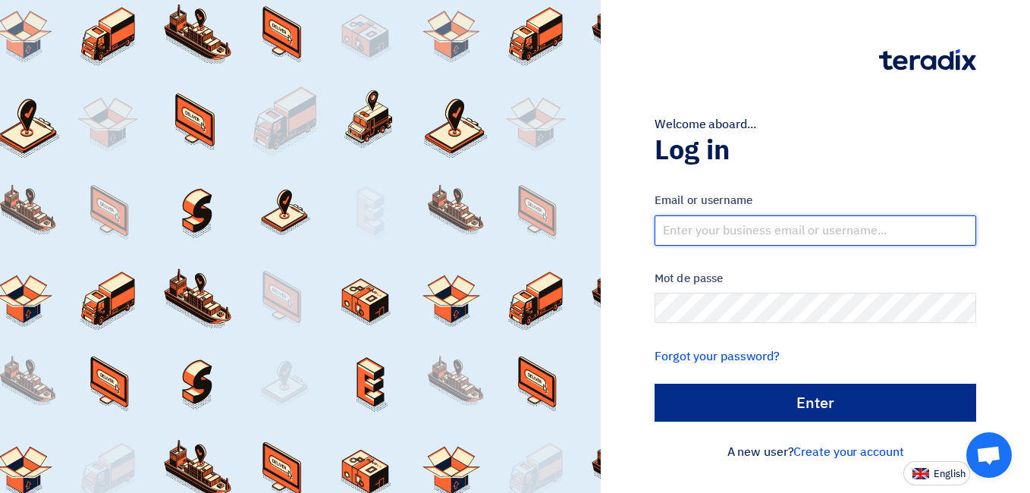
type input "[EMAIL_ADDRESS][DOMAIN_NAME]"
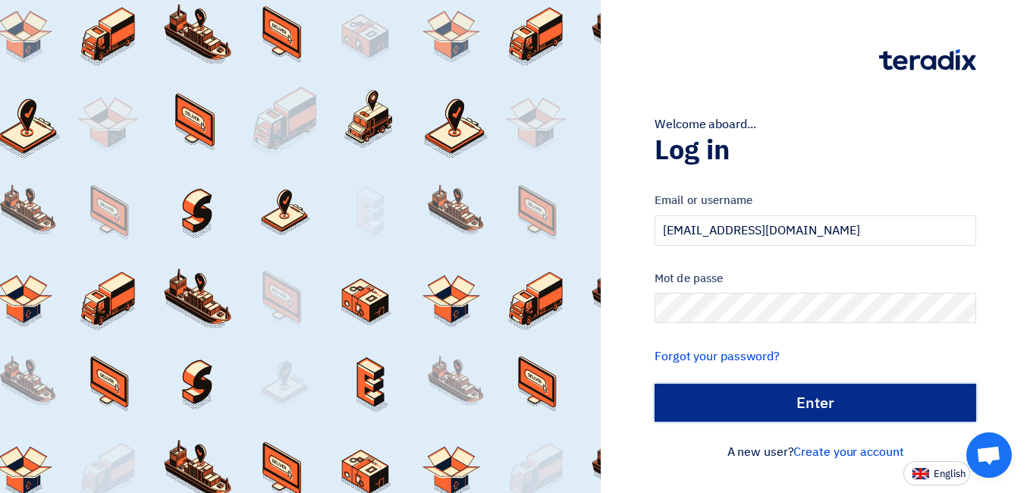
click at [824, 404] on input "الدخول" at bounding box center [815, 403] width 322 height 38
type input "Sign in"
